Goal: Task Accomplishment & Management: Manage account settings

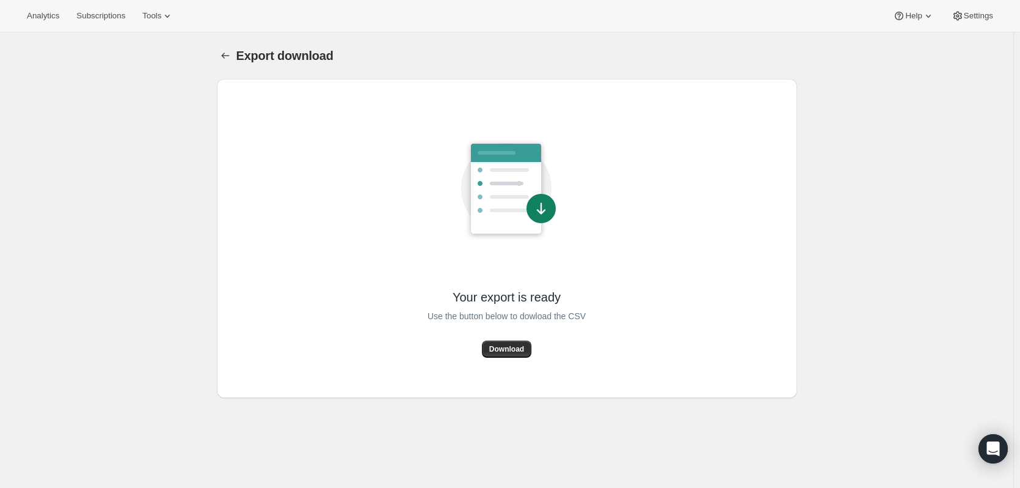
click at [517, 346] on span "Download" at bounding box center [506, 349] width 35 height 10
click at [227, 53] on icon "Export download" at bounding box center [225, 55] width 12 height 12
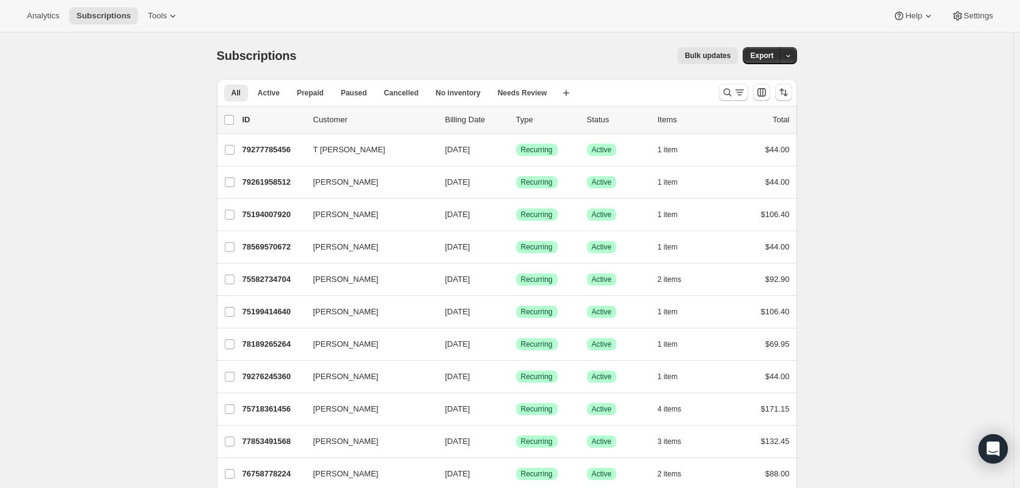
click at [167, 16] on icon at bounding box center [173, 16] width 12 height 12
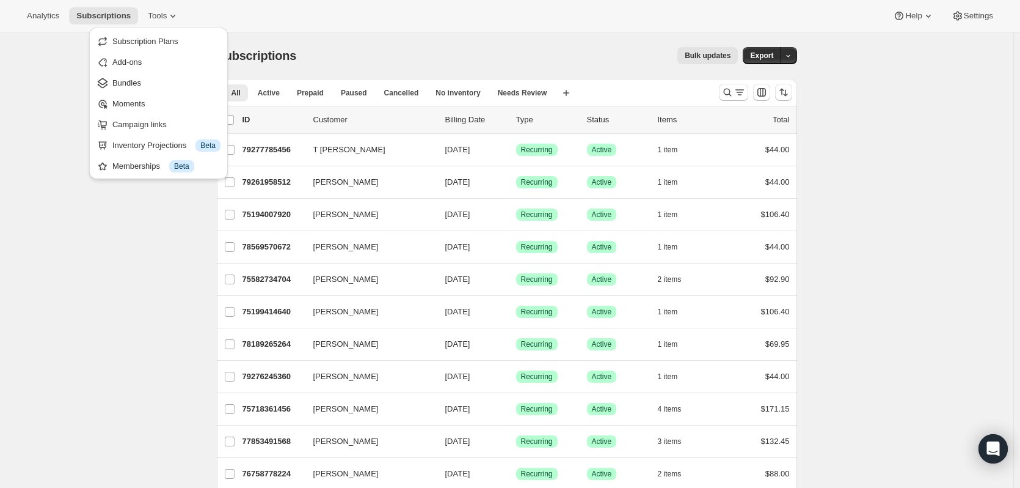
click at [357, 25] on div "Analytics Subscriptions Tools Help Settings" at bounding box center [510, 16] width 1020 height 32
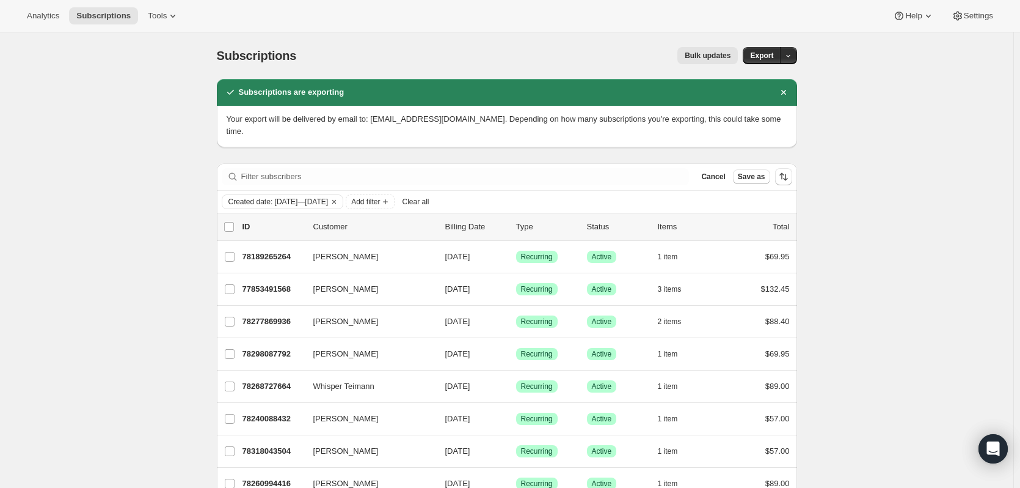
click at [786, 93] on icon "Dismiss notification" at bounding box center [783, 92] width 5 height 5
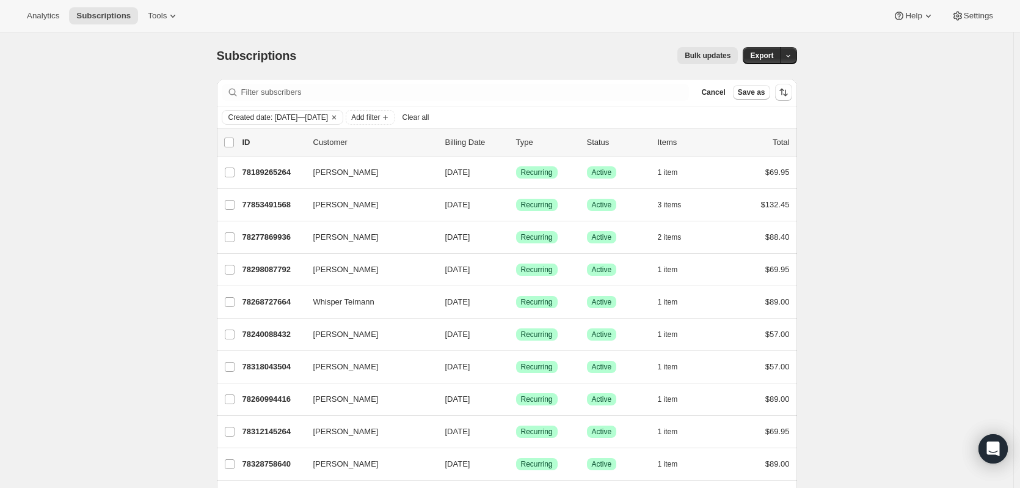
click at [339, 117] on icon "Clear" at bounding box center [334, 117] width 10 height 10
click at [264, 119] on icon "Add filter" at bounding box center [262, 117] width 10 height 10
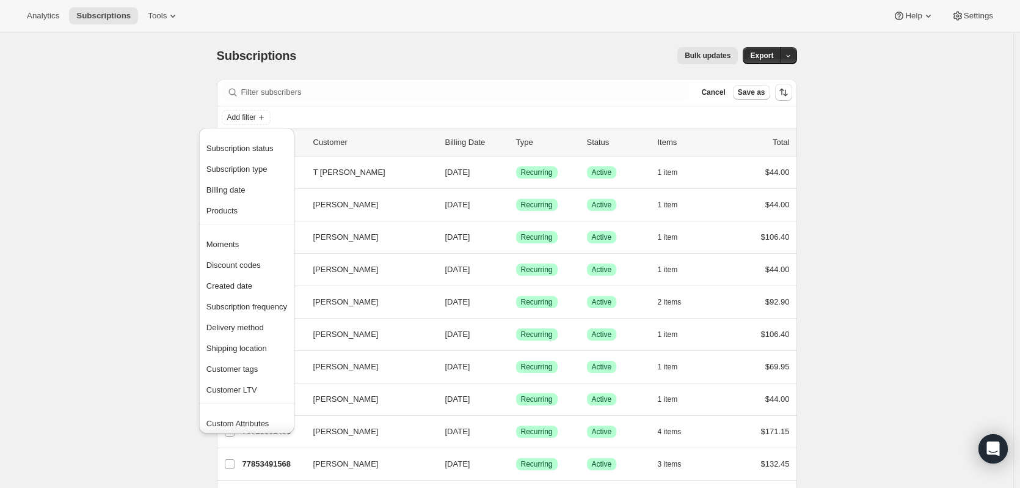
click at [224, 210] on span "Products" at bounding box center [222, 210] width 31 height 9
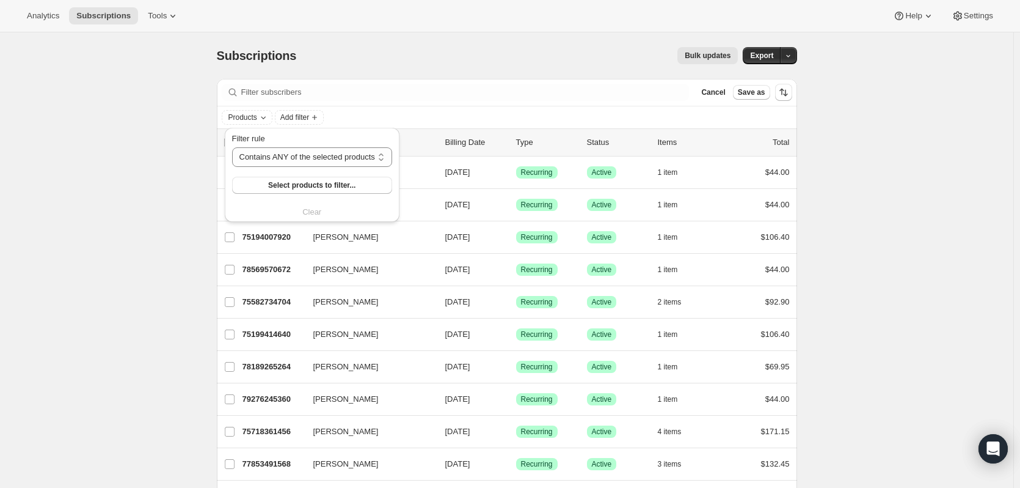
click at [298, 186] on span "Select products to filter..." at bounding box center [311, 185] width 87 height 10
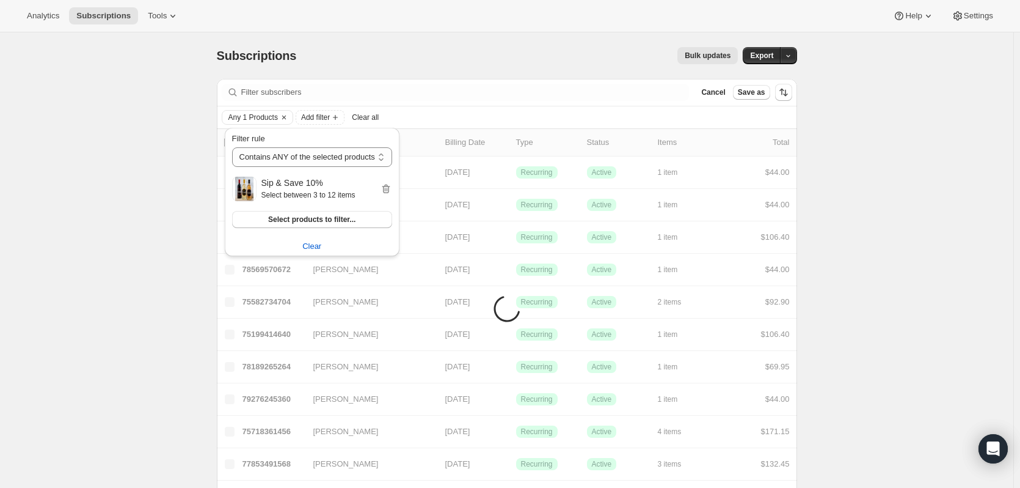
click at [324, 119] on span "Add filter" at bounding box center [315, 117] width 29 height 10
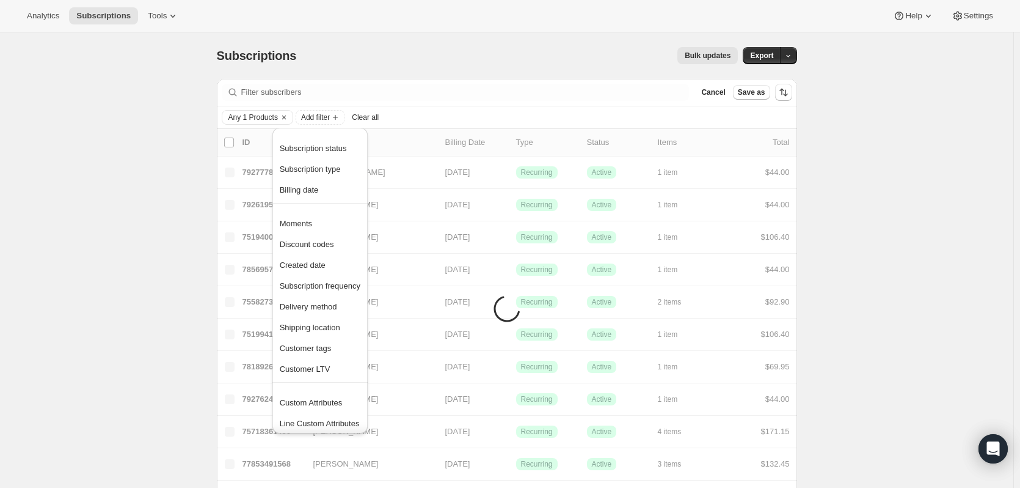
click at [315, 263] on span "Created date" at bounding box center [303, 264] width 46 height 9
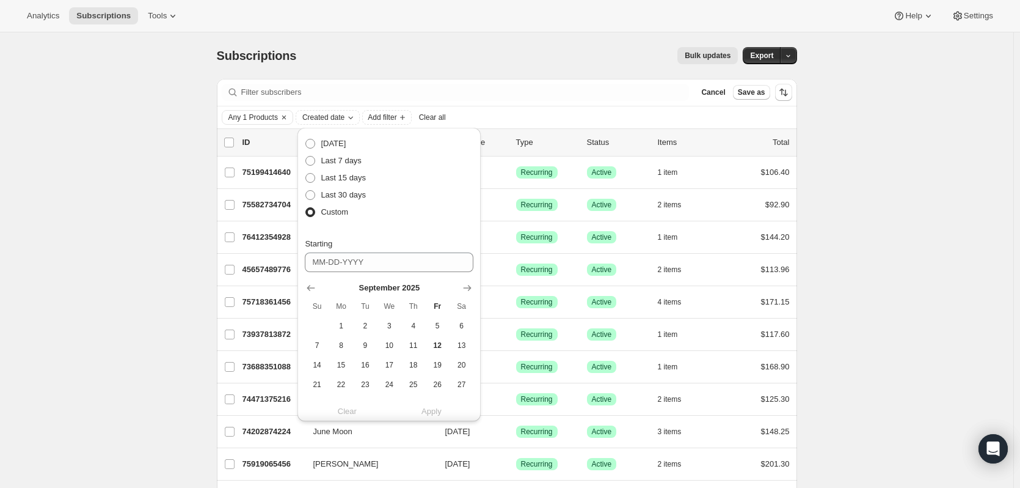
click at [344, 324] on span "1" at bounding box center [341, 326] width 14 height 10
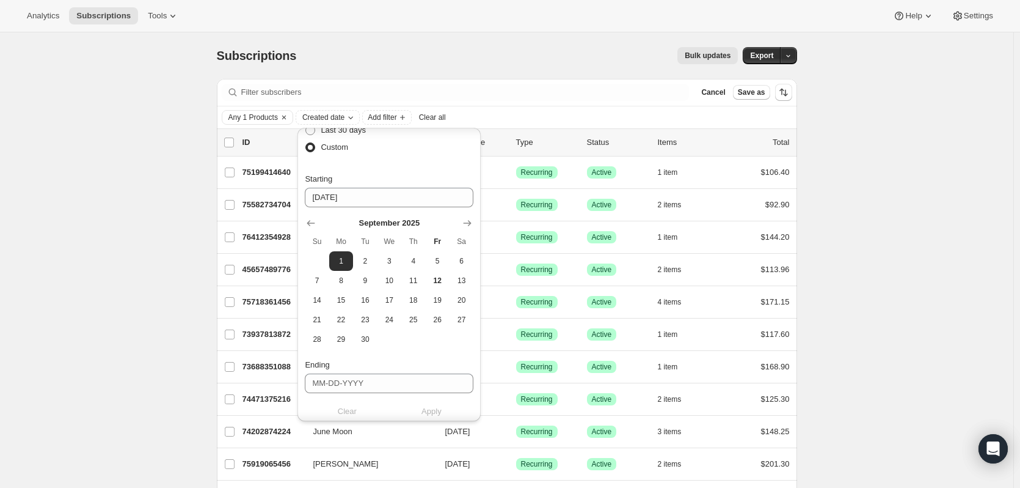
scroll to position [56, 0]
click at [305, 227] on icon "Show previous month, August 2025" at bounding box center [311, 232] width 12 height 12
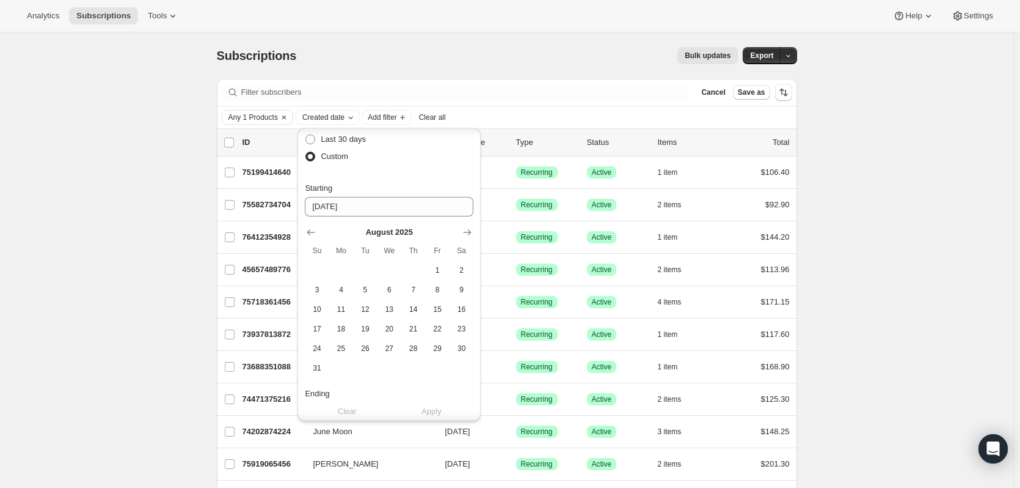
click at [441, 269] on span "1" at bounding box center [437, 270] width 14 height 10
type input "08-01-2025"
drag, startPoint x: 489, startPoint y: 260, endPoint x: 483, endPoint y: 291, distance: 31.2
click at [481, 293] on div "Next billing date Today Last 7 days Last 15 days Last 30 days Custom Starting 0…" at bounding box center [389, 274] width 183 height 293
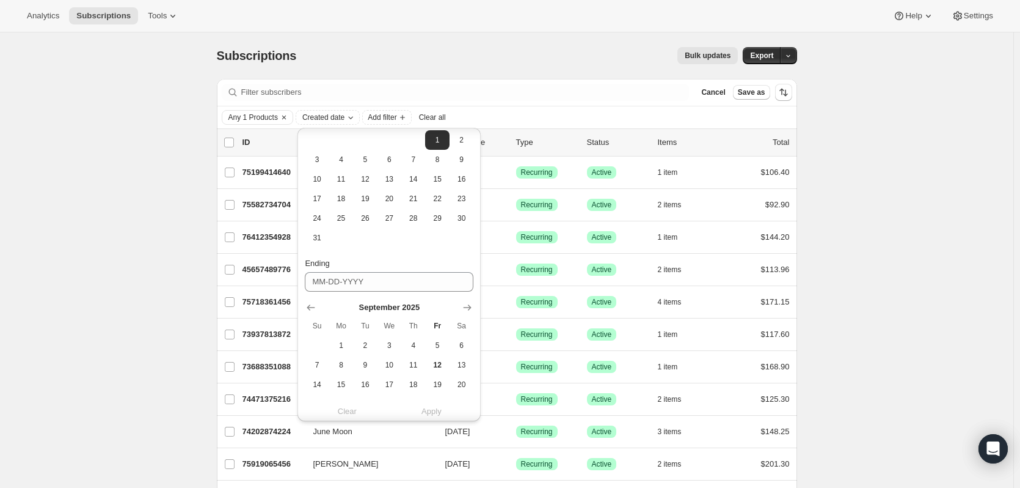
scroll to position [244, 0]
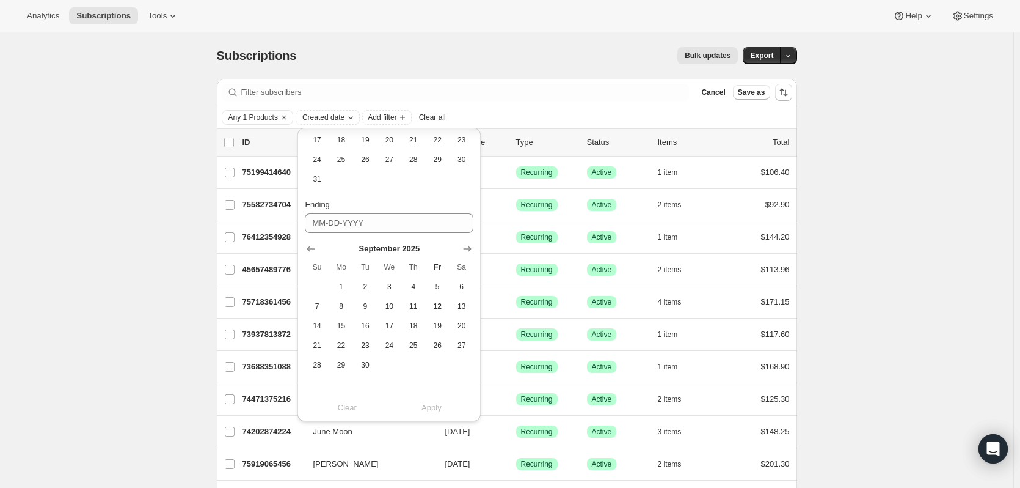
click at [309, 247] on icon "Show previous month, August 2025" at bounding box center [311, 249] width 8 height 6
click at [317, 388] on span "31" at bounding box center [317, 384] width 14 height 10
type input "08-31-2025"
click at [434, 412] on span "Apply" at bounding box center [432, 411] width 20 height 12
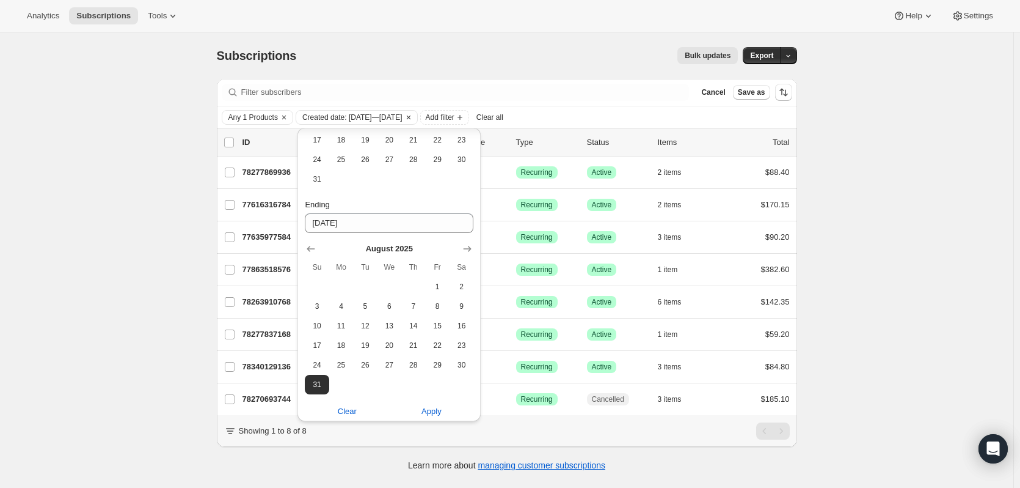
click at [881, 257] on div "Subscriptions. This page is ready Subscriptions Bulk updates More actions Bulk …" at bounding box center [507, 276] width 1014 height 488
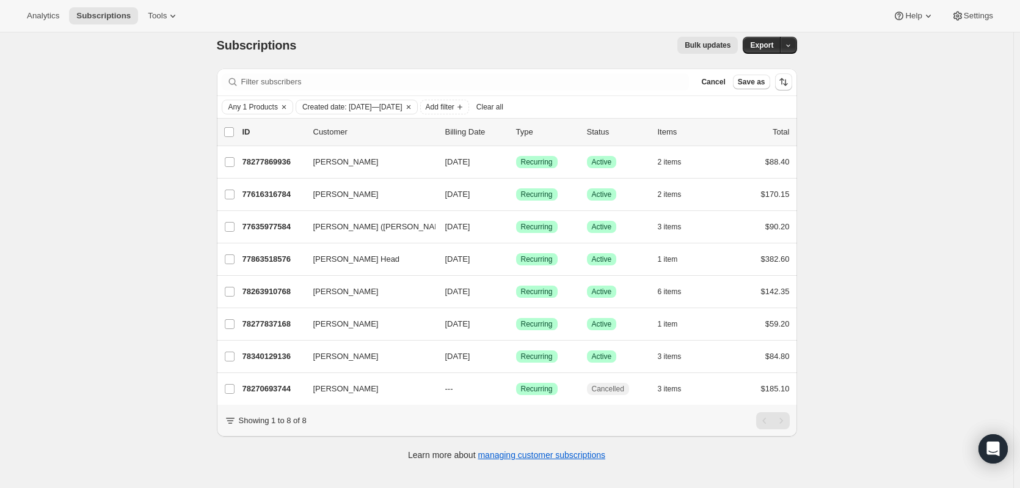
scroll to position [9, 0]
click at [770, 45] on span "Export" at bounding box center [761, 47] width 23 height 10
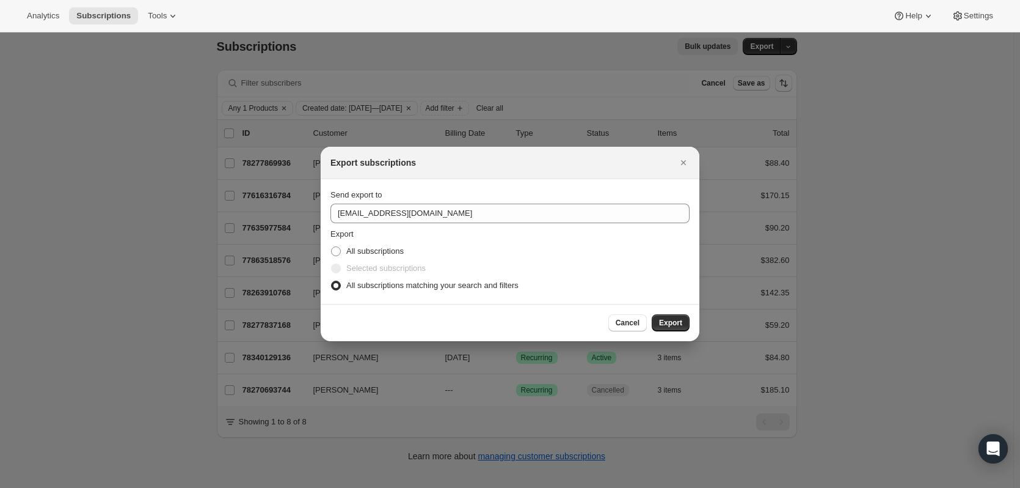
click at [673, 322] on span "Export" at bounding box center [670, 323] width 23 height 10
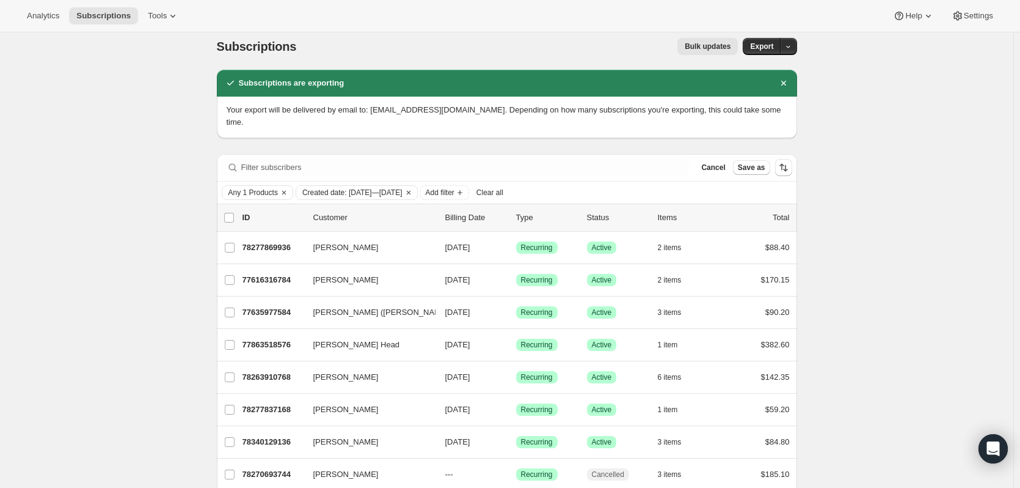
click at [227, 88] on icon at bounding box center [230, 83] width 12 height 12
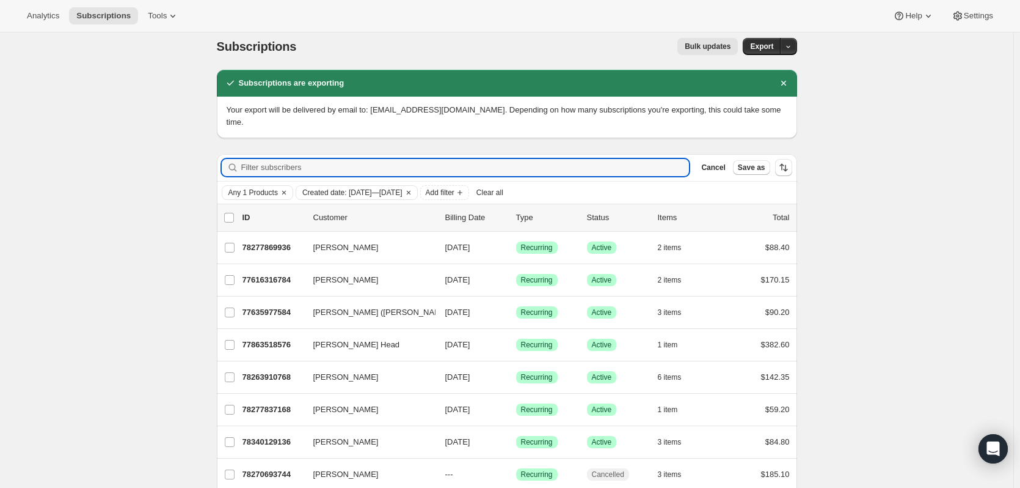
click at [301, 159] on input "Filter subscribers" at bounding box center [465, 167] width 448 height 17
paste input "78277837168"
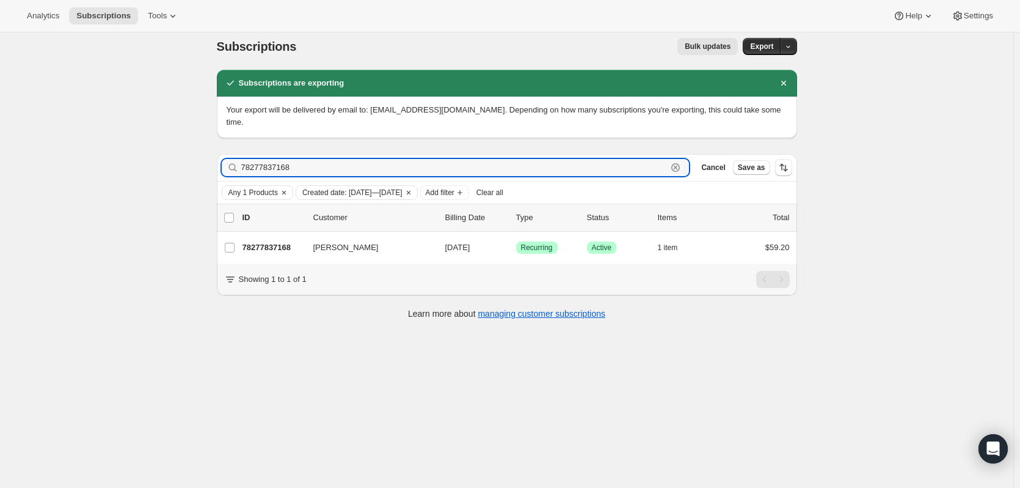
type input "78277837168"
click at [282, 241] on p "78277837168" at bounding box center [273, 247] width 61 height 12
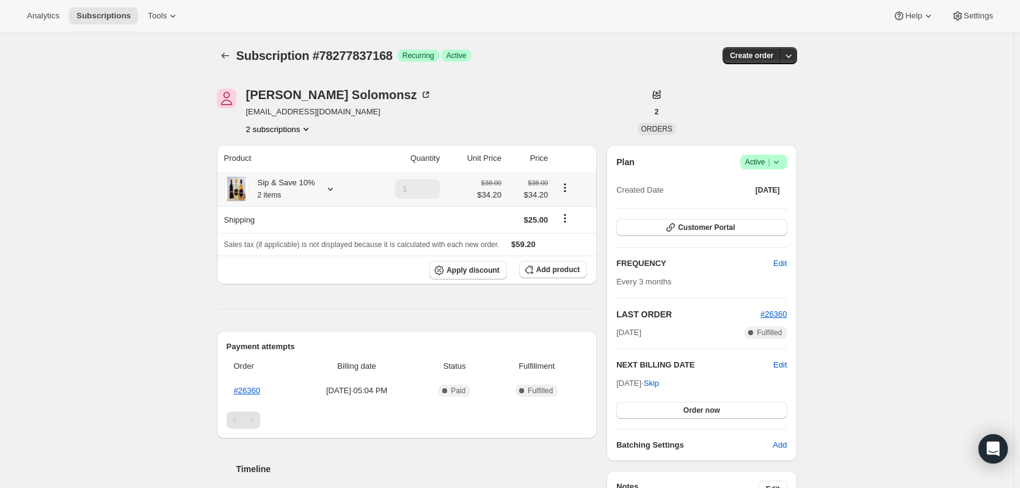
click at [334, 187] on icon at bounding box center [330, 189] width 12 height 12
click at [223, 54] on icon "Subscriptions" at bounding box center [225, 55] width 12 height 12
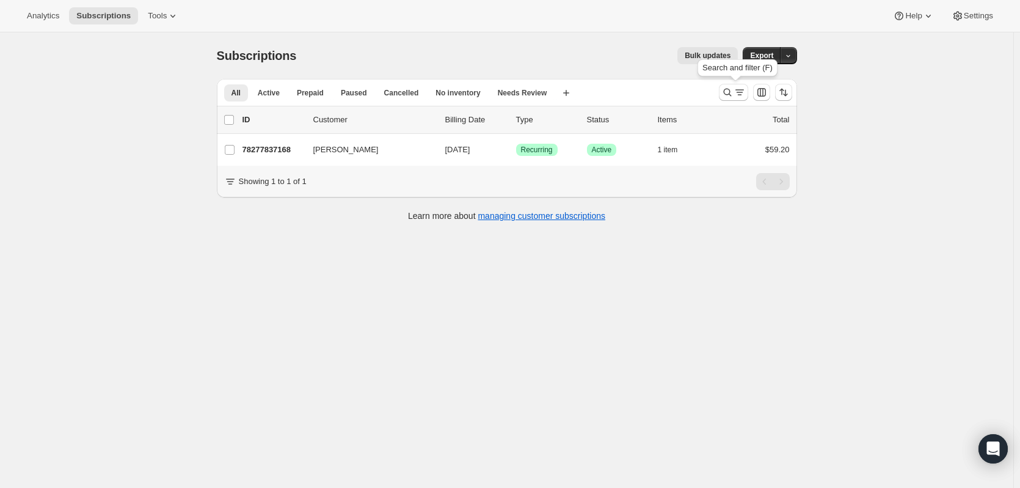
click at [733, 87] on icon "Search and filter results" at bounding box center [728, 92] width 12 height 12
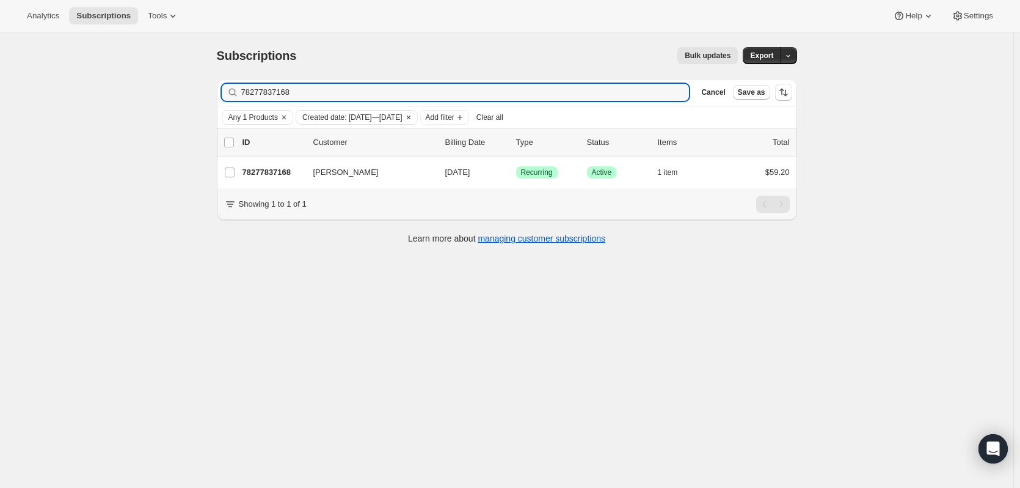
drag, startPoint x: 340, startPoint y: 98, endPoint x: 186, endPoint y: 87, distance: 154.4
click at [186, 89] on div "Subscriptions. This page is ready Subscriptions Bulk updates More actions Bulk …" at bounding box center [507, 276] width 1014 height 488
type input "78277869936"
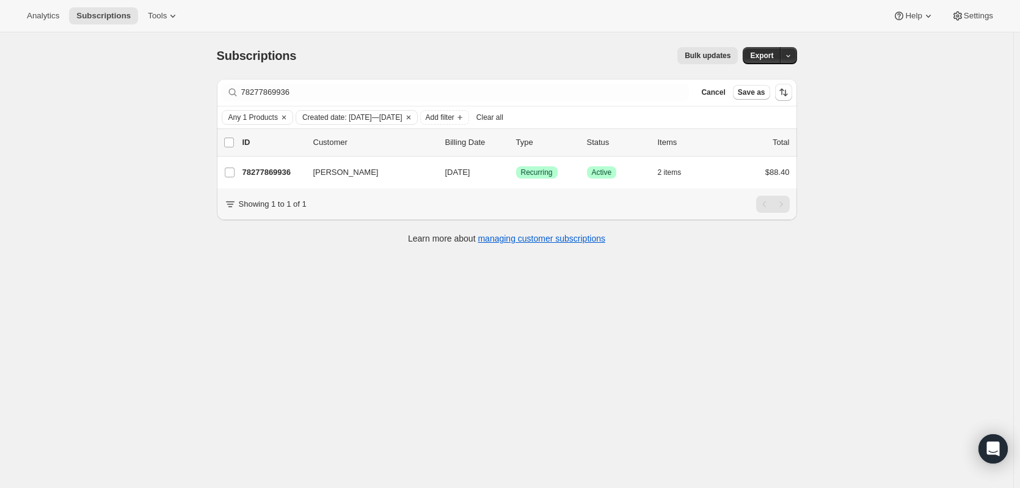
click at [274, 169] on p "78277869936" at bounding box center [273, 172] width 61 height 12
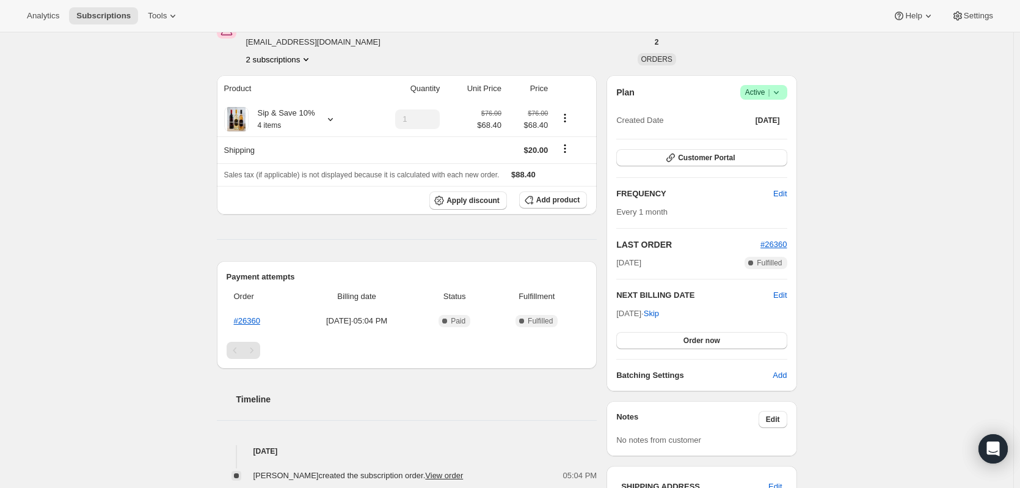
scroll to position [75, 0]
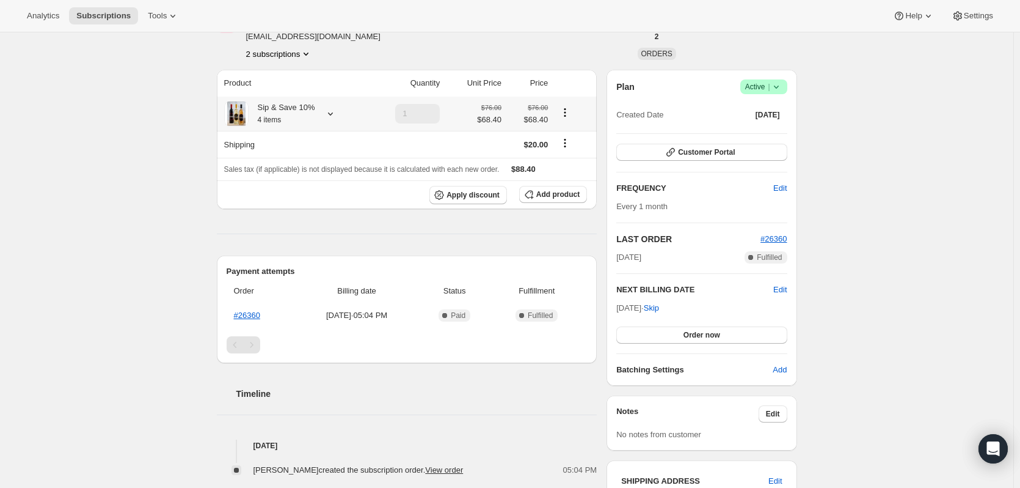
click at [330, 111] on icon at bounding box center [330, 114] width 12 height 12
click at [915, 181] on div "Subscription #78277869936. This page is ready Subscription #78277869936 Success…" at bounding box center [507, 472] width 1014 height 1030
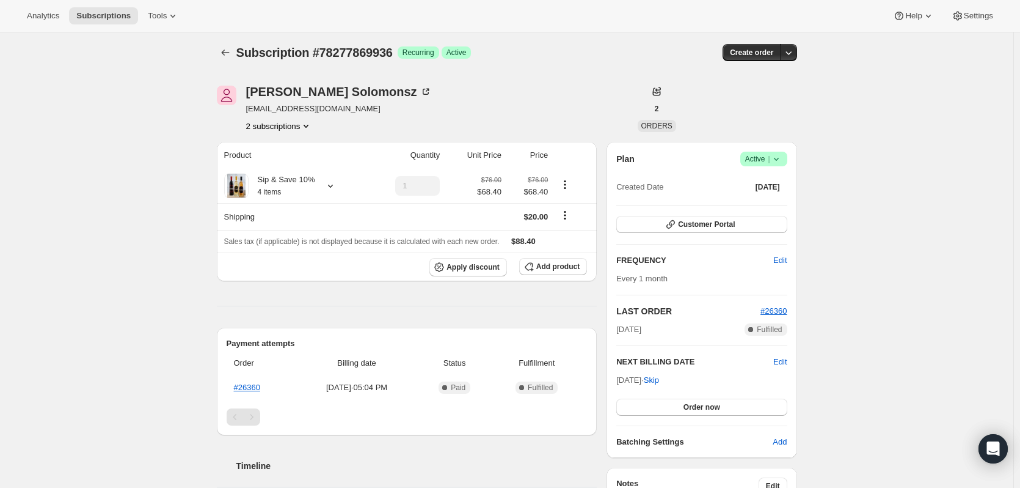
scroll to position [0, 0]
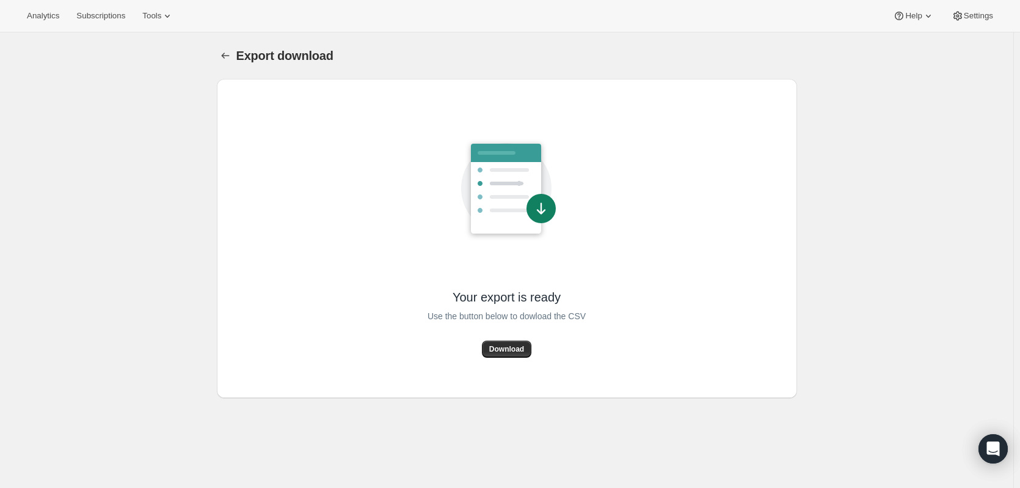
click at [510, 351] on span "Download" at bounding box center [506, 349] width 35 height 10
